Goal: Task Accomplishment & Management: Use online tool/utility

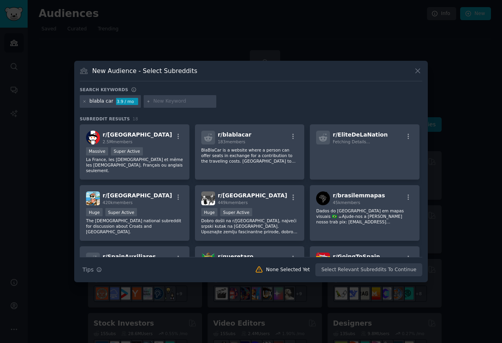
scroll to position [5, 0]
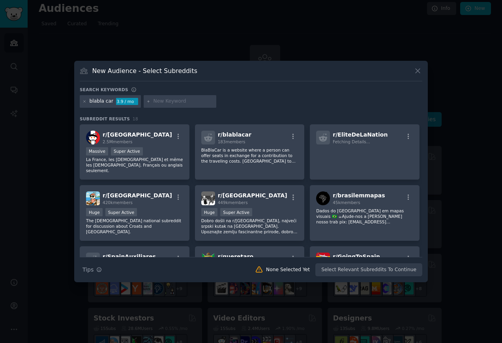
click at [412, 70] on div "New Audience - Select Subreddits" at bounding box center [251, 73] width 343 height 15
click at [416, 72] on icon at bounding box center [418, 71] width 4 height 4
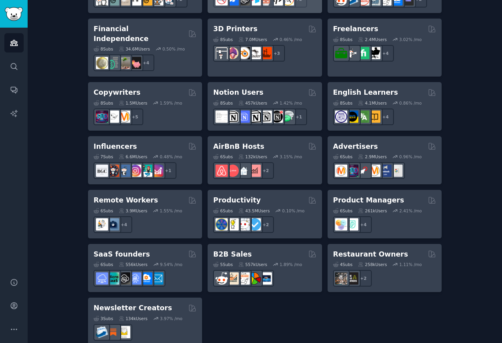
scroll to position [567, 0]
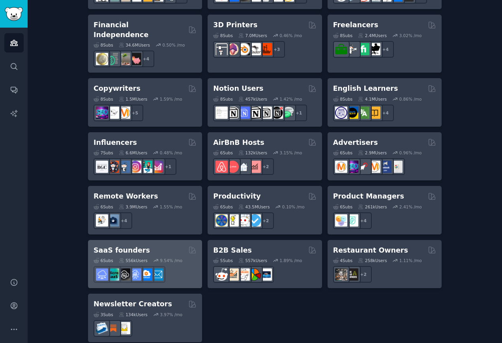
click at [165, 245] on div "SaaS founders" at bounding box center [145, 250] width 103 height 10
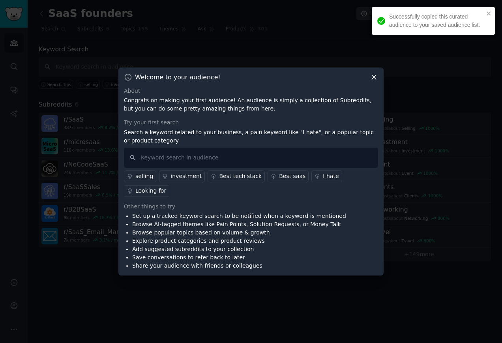
click at [374, 76] on icon at bounding box center [374, 77] width 4 height 4
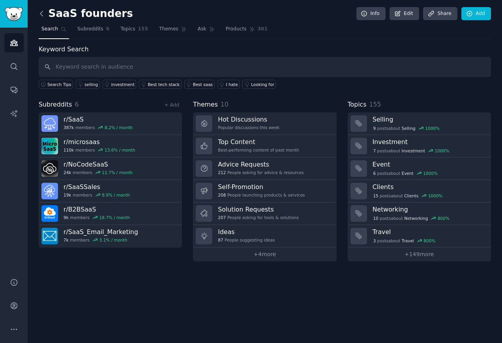
click at [43, 14] on icon at bounding box center [41, 13] width 8 height 8
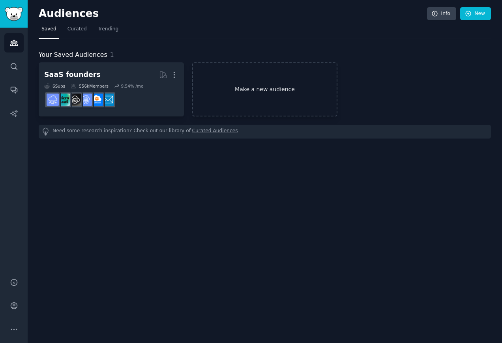
click at [227, 94] on link "Make a new audience" at bounding box center [264, 89] width 145 height 54
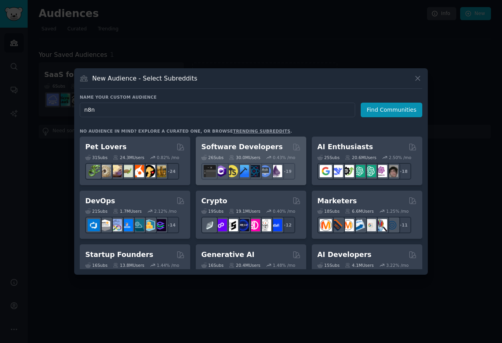
type input "n8n"
click at [235, 148] on h2 "Software Developers" at bounding box center [241, 147] width 81 height 10
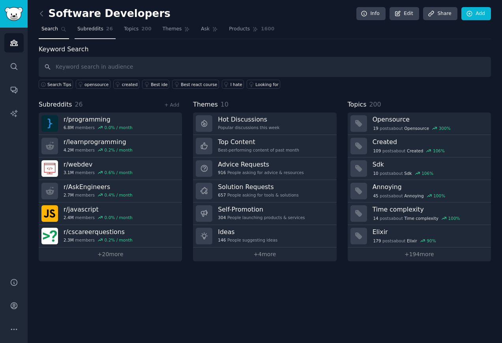
click at [99, 28] on span "Subreddits" at bounding box center [90, 29] width 26 height 7
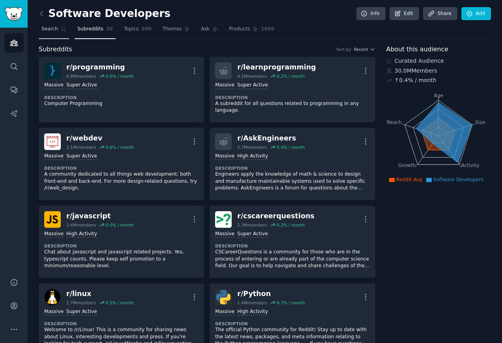
click at [47, 30] on span "Search" at bounding box center [49, 29] width 17 height 7
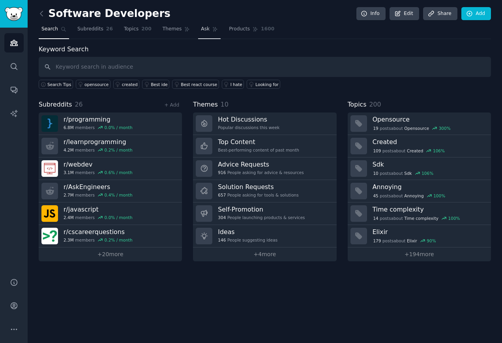
click at [209, 29] on link "Ask" at bounding box center [209, 31] width 22 height 16
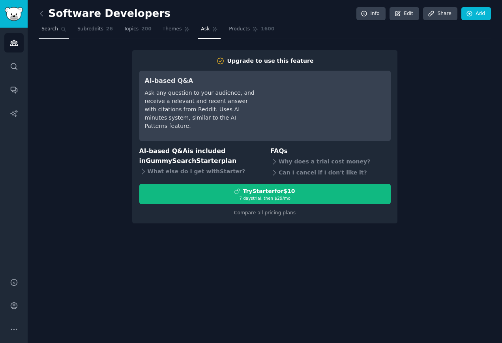
click at [45, 28] on span "Search" at bounding box center [49, 29] width 17 height 7
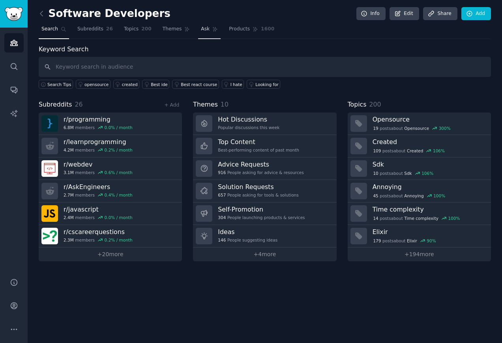
click at [212, 27] on icon at bounding box center [215, 29] width 6 height 6
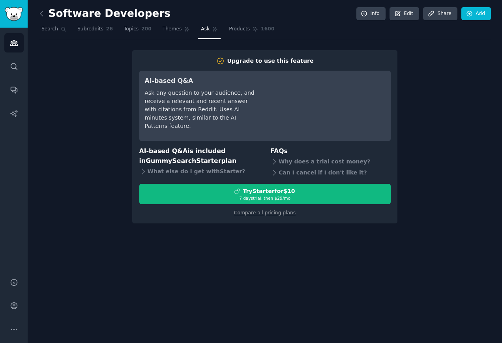
click at [114, 46] on div "Software Developers Info Edit Share Add Search Subreddits 26 Topics 200 Themes …" at bounding box center [265, 117] width 452 height 212
click at [82, 81] on div "Upgrade to use this feature AI-based Q&A Ask any question to your audience, and…" at bounding box center [265, 136] width 452 height 173
click at [36, 29] on div "Software Developers Info Edit Share Add Search Subreddits 26 Topics 200 Themes …" at bounding box center [265, 171] width 474 height 343
click at [52, 32] on link "Search" at bounding box center [54, 31] width 30 height 16
